Goal: Information Seeking & Learning: Check status

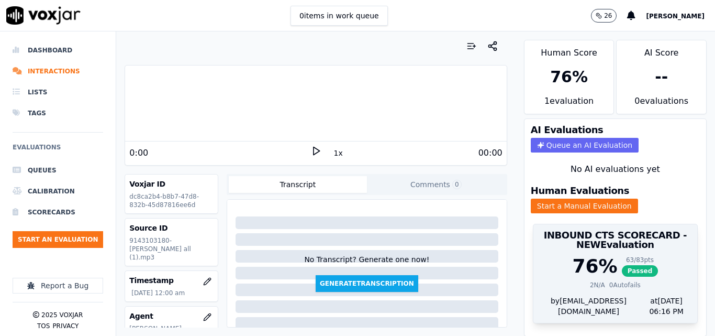
click at [600, 274] on div "76 % 63 / 83 pts Passed" at bounding box center [615, 265] width 151 height 21
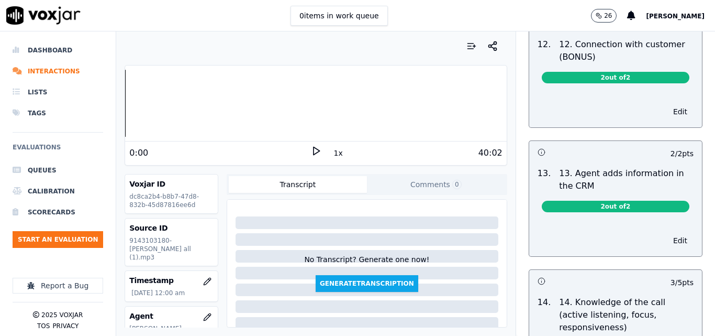
scroll to position [1683, 0]
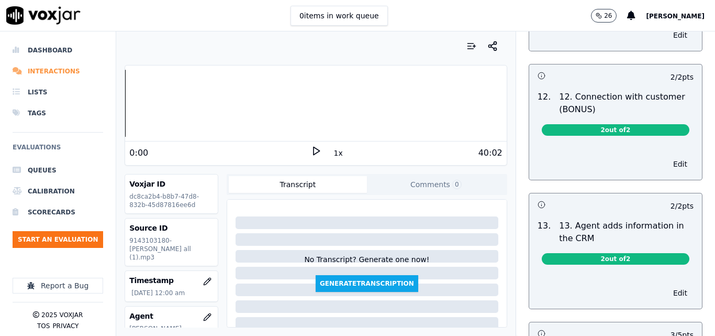
click at [31, 65] on li "Interactions" at bounding box center [58, 71] width 91 height 21
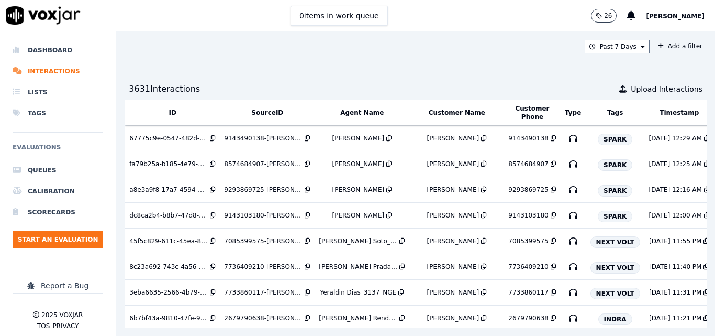
scroll to position [0, 208]
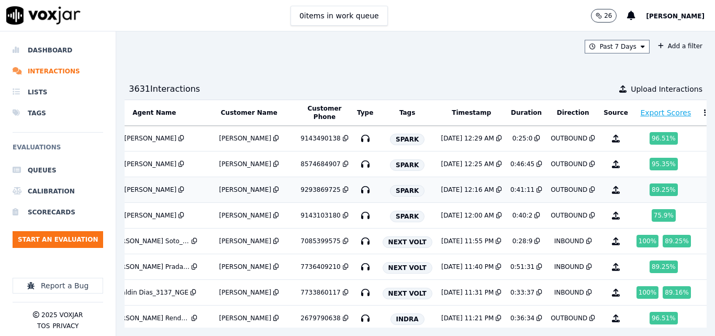
click at [455, 177] on td "[DATE] 12:16 AM" at bounding box center [471, 190] width 69 height 26
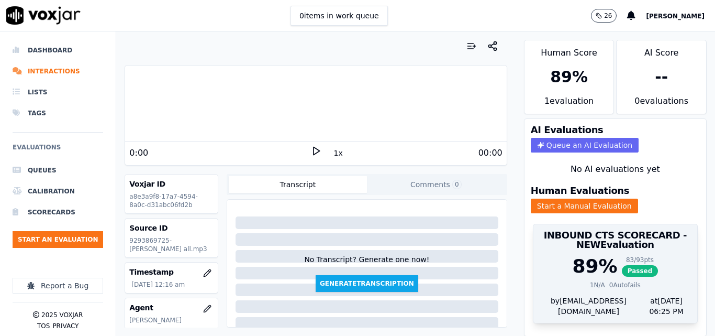
click at [587, 275] on div "89 %" at bounding box center [594, 265] width 45 height 21
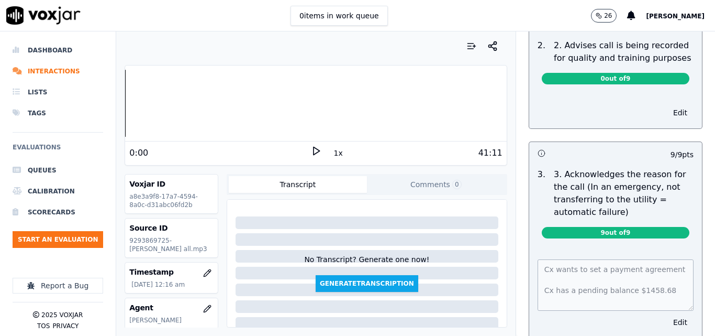
scroll to position [262, 0]
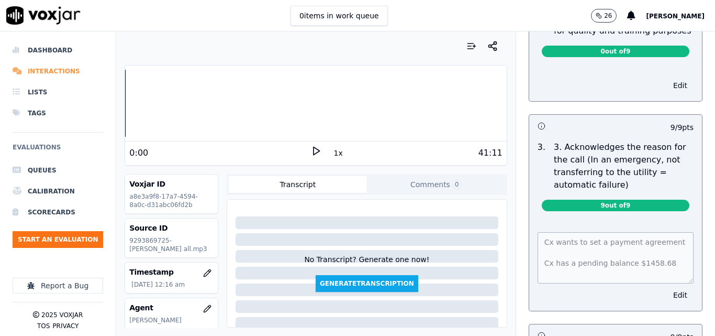
click at [48, 74] on li "Interactions" at bounding box center [58, 71] width 91 height 21
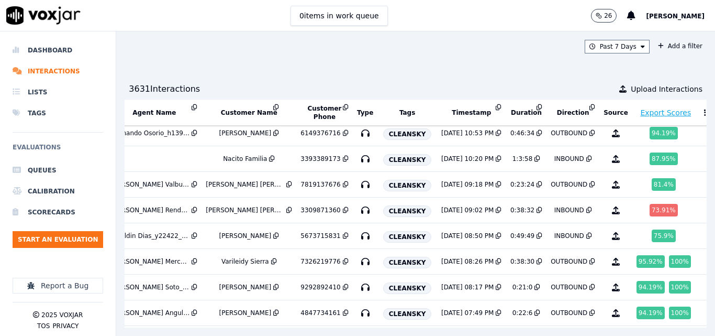
scroll to position [314, 208]
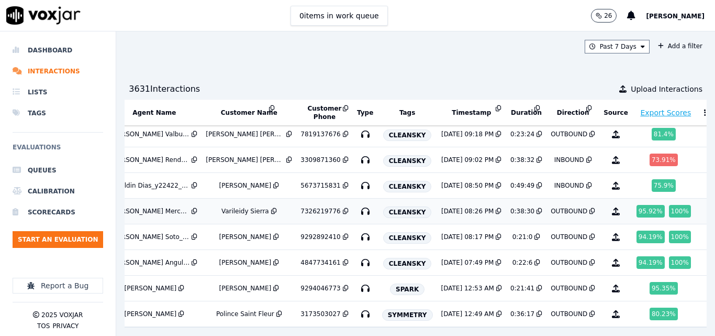
click at [555, 209] on div "OUTBOUND" at bounding box center [569, 211] width 37 height 8
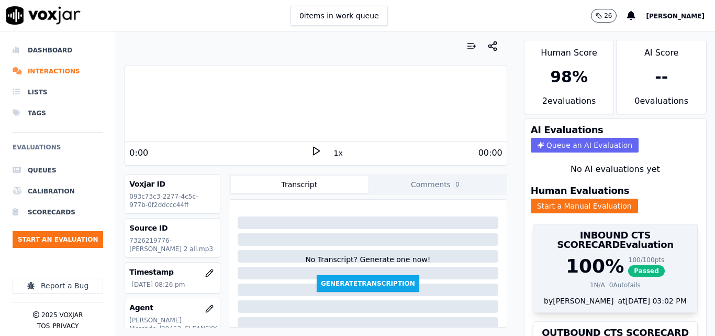
click at [580, 262] on div "100 %" at bounding box center [595, 265] width 58 height 21
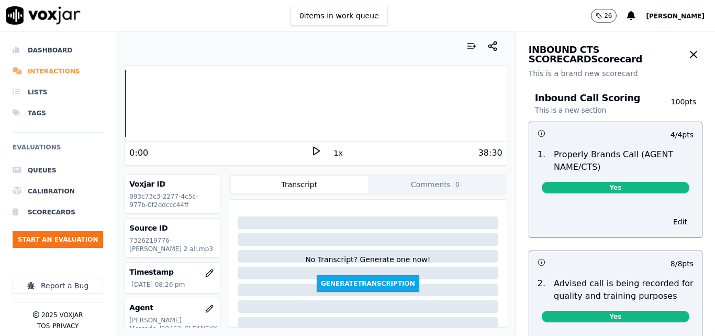
click at [67, 70] on li "Interactions" at bounding box center [58, 71] width 91 height 21
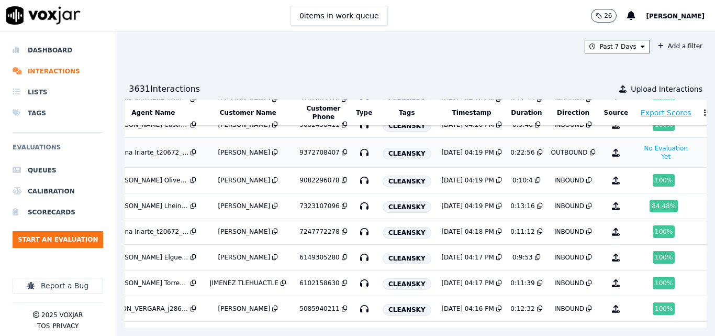
scroll to position [3368, 209]
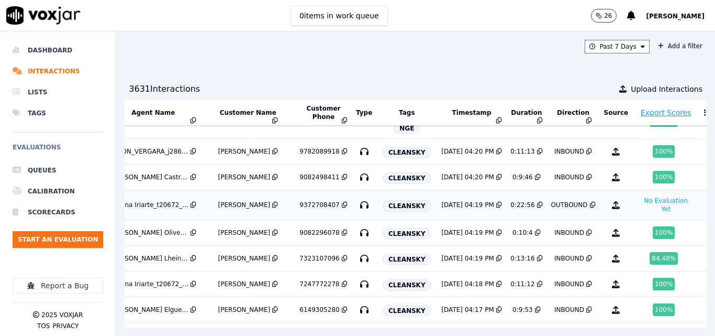
click at [557, 199] on td "OUTBOUND" at bounding box center [573, 205] width 53 height 30
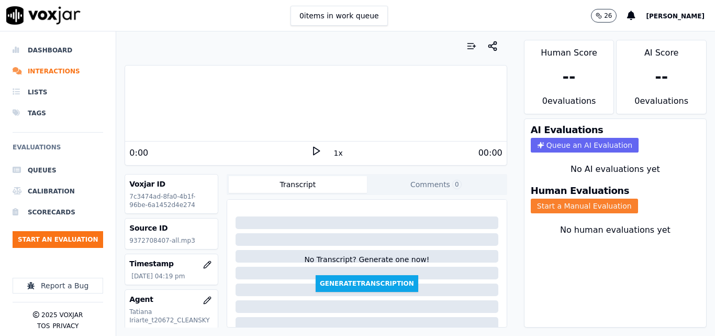
click at [583, 206] on button "Start a Manual Evaluation" at bounding box center [584, 205] width 107 height 15
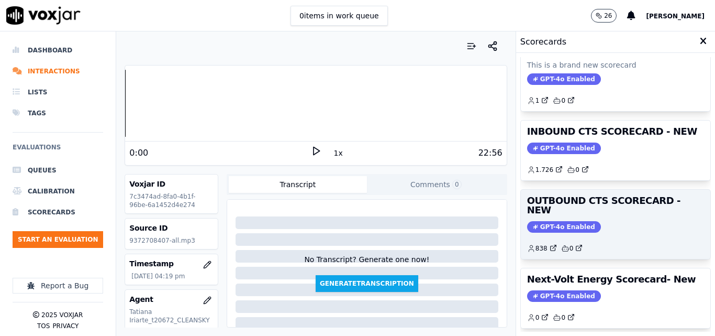
scroll to position [157, 0]
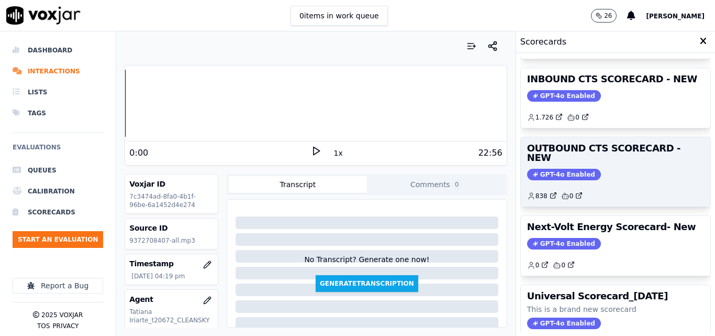
click at [602, 183] on div "838 0" at bounding box center [615, 191] width 177 height 17
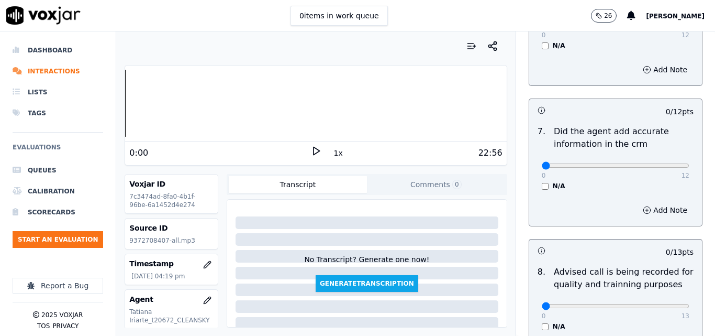
scroll to position [852, 0]
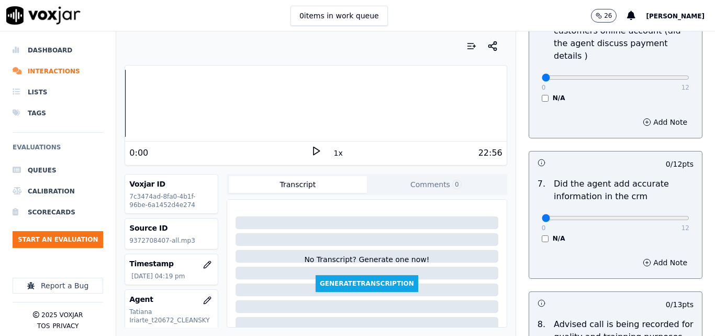
click at [0, 221] on nav "Dashboard Interactions Lists Tags Evaluations Queues Calibration Scorecards Sta…" at bounding box center [58, 183] width 116 height 304
click at [0, 210] on nav "Dashboard Interactions Lists Tags Evaluations Queues Calibration Scorecards Sta…" at bounding box center [58, 183] width 116 height 304
click at [0, 187] on nav "Dashboard Interactions Lists Tags Evaluations Queues Calibration Scorecards Sta…" at bounding box center [58, 183] width 116 height 304
click at [0, 205] on nav "Dashboard Interactions Lists Tags Evaluations Queues Calibration Scorecards Sta…" at bounding box center [58, 183] width 116 height 304
click at [0, 177] on nav "Dashboard Interactions Lists Tags Evaluations Queues Calibration Scorecards Sta…" at bounding box center [58, 183] width 116 height 304
